Goal: Transaction & Acquisition: Purchase product/service

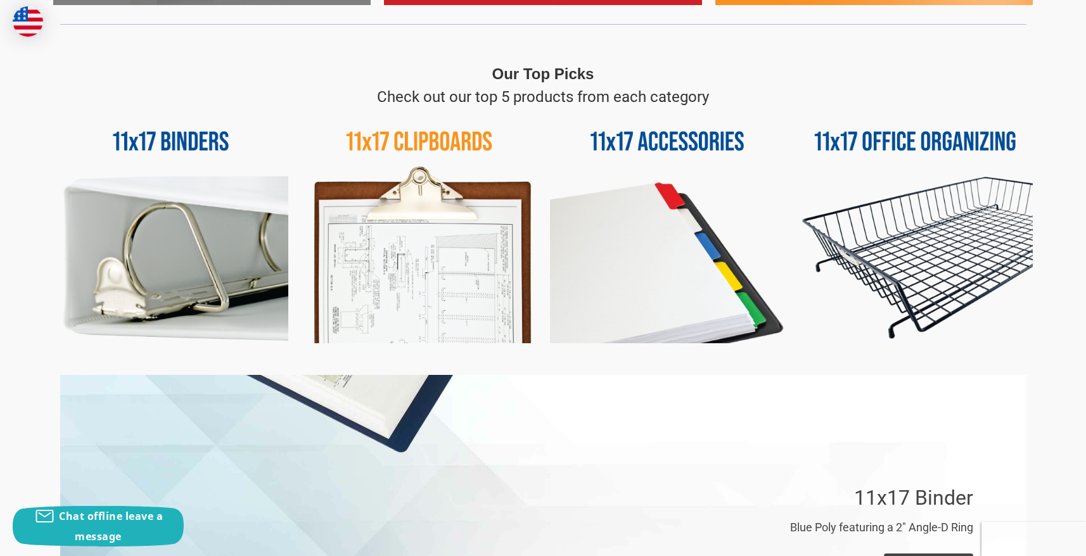
scroll to position [570, 0]
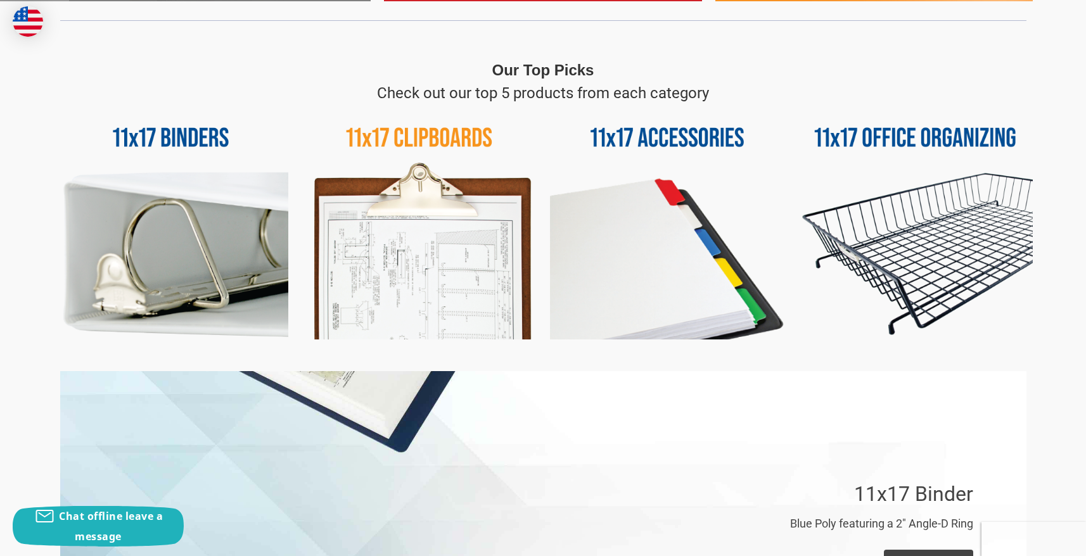
click at [217, 250] on img at bounding box center [170, 222] width 235 height 235
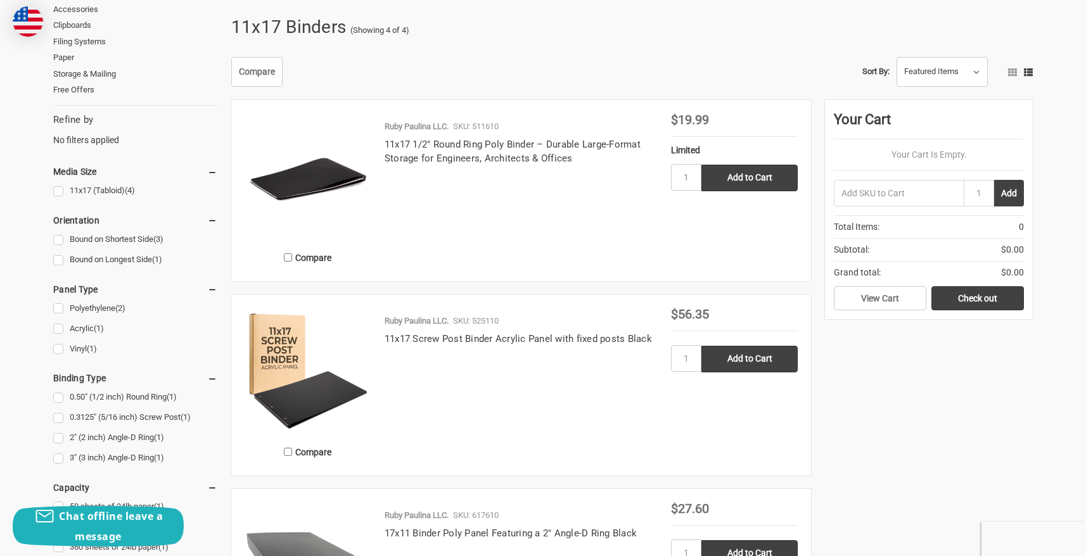
scroll to position [190, 0]
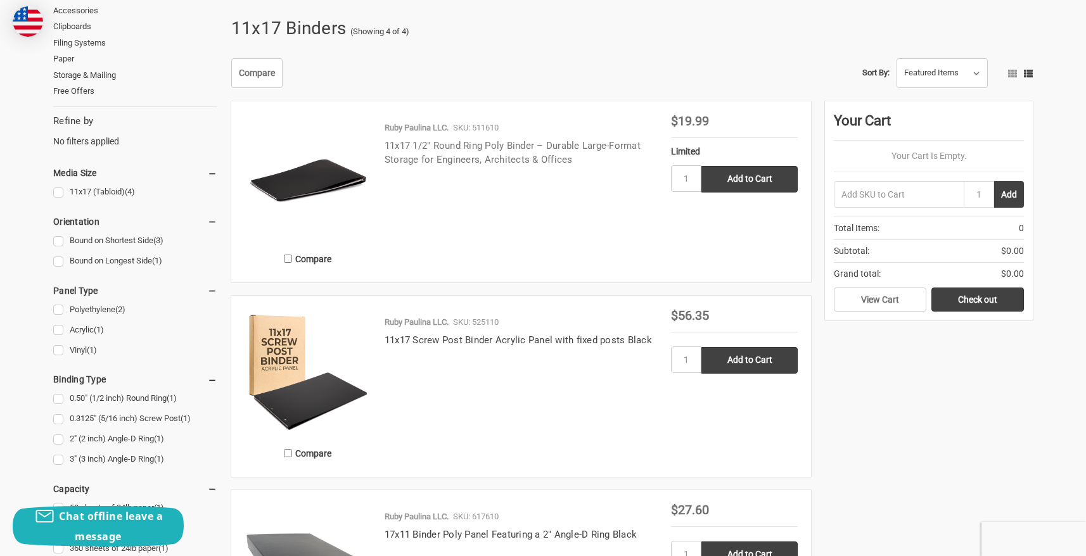
click at [470, 144] on link "11x17 1/2" Round Ring Poly Binder – Durable Large-Format Storage for Engineers,…" at bounding box center [513, 153] width 256 height 26
click at [54, 240] on link "Bound on Shortest Side (3)" at bounding box center [135, 241] width 164 height 17
